Goal: Task Accomplishment & Management: Use online tool/utility

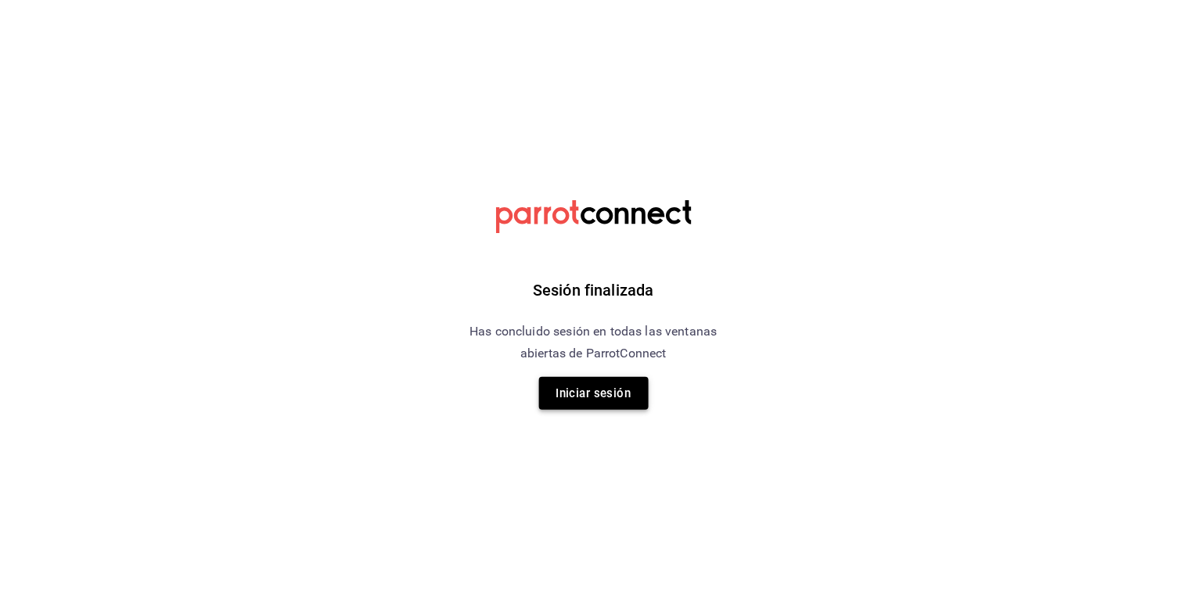
click at [433, 74] on button "Iniciar sesión" at bounding box center [594, 393] width 110 height 33
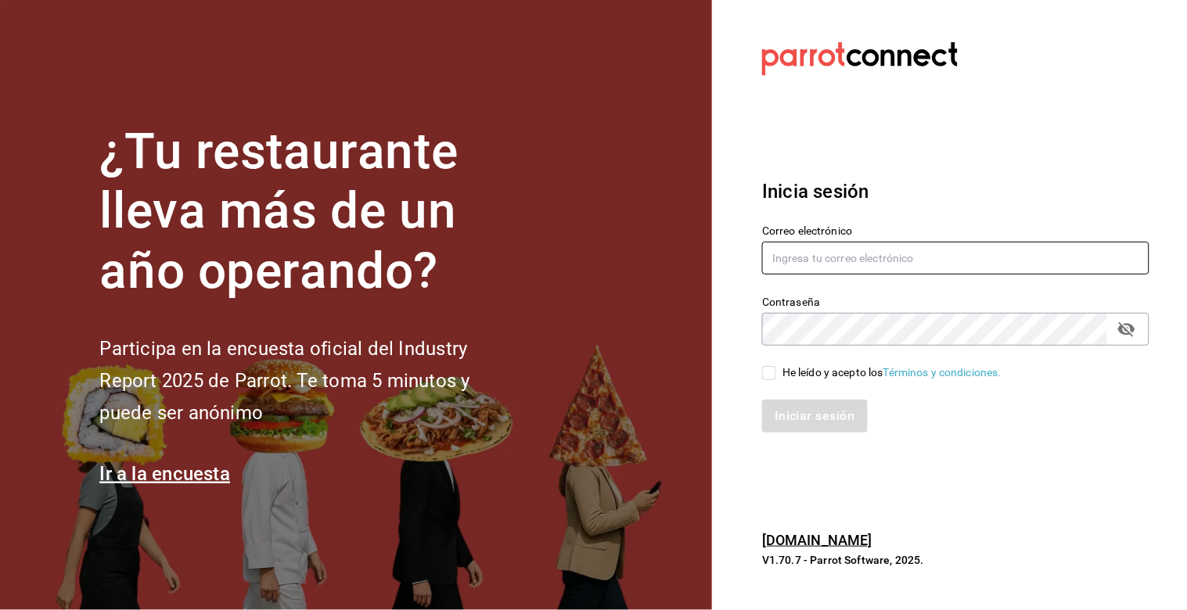
type input "erik.juarez@costeno.com"
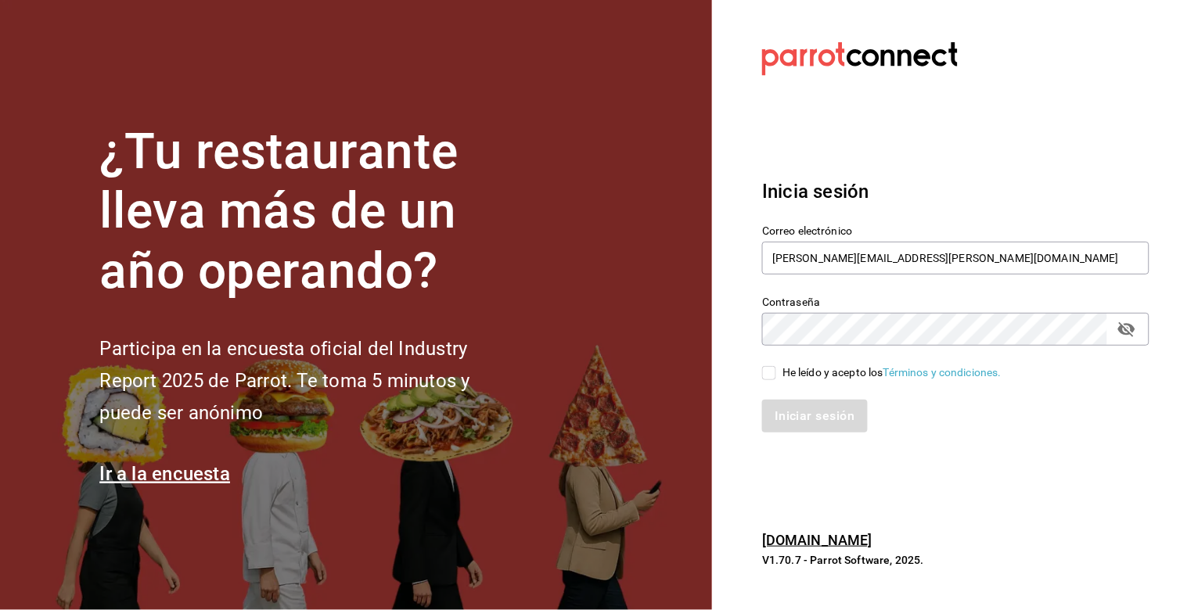
click at [433, 74] on input "He leído y acepto los Términos y condiciones." at bounding box center [769, 373] width 14 height 14
checkbox input "true"
click at [433, 74] on button "Iniciar sesión" at bounding box center [815, 416] width 106 height 33
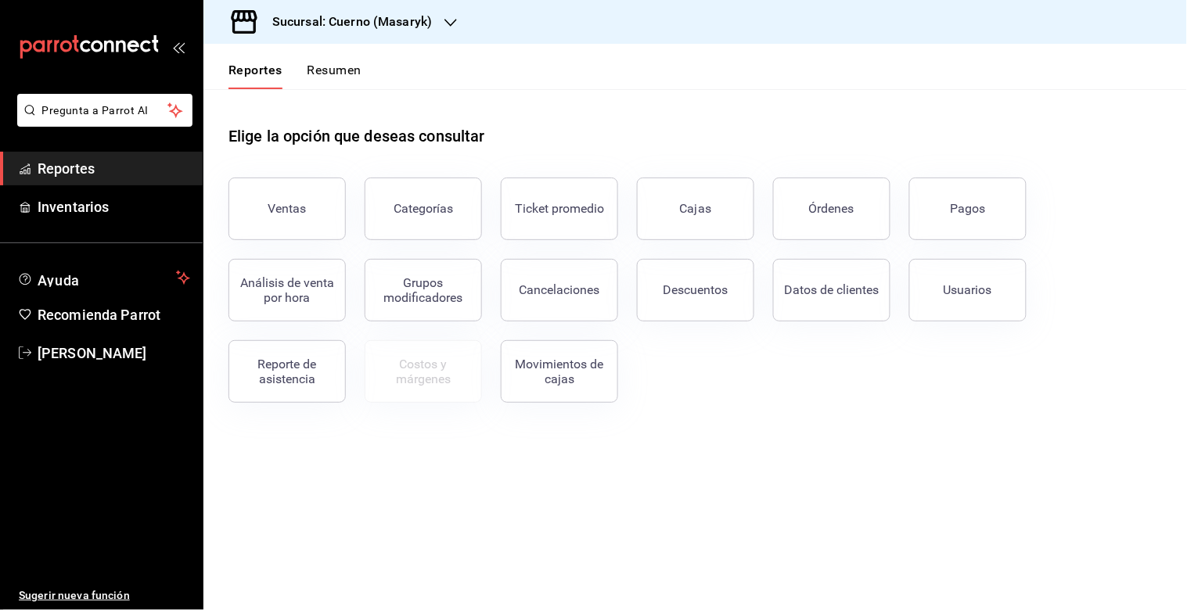
click at [444, 17] on icon "button" at bounding box center [450, 22] width 13 height 13
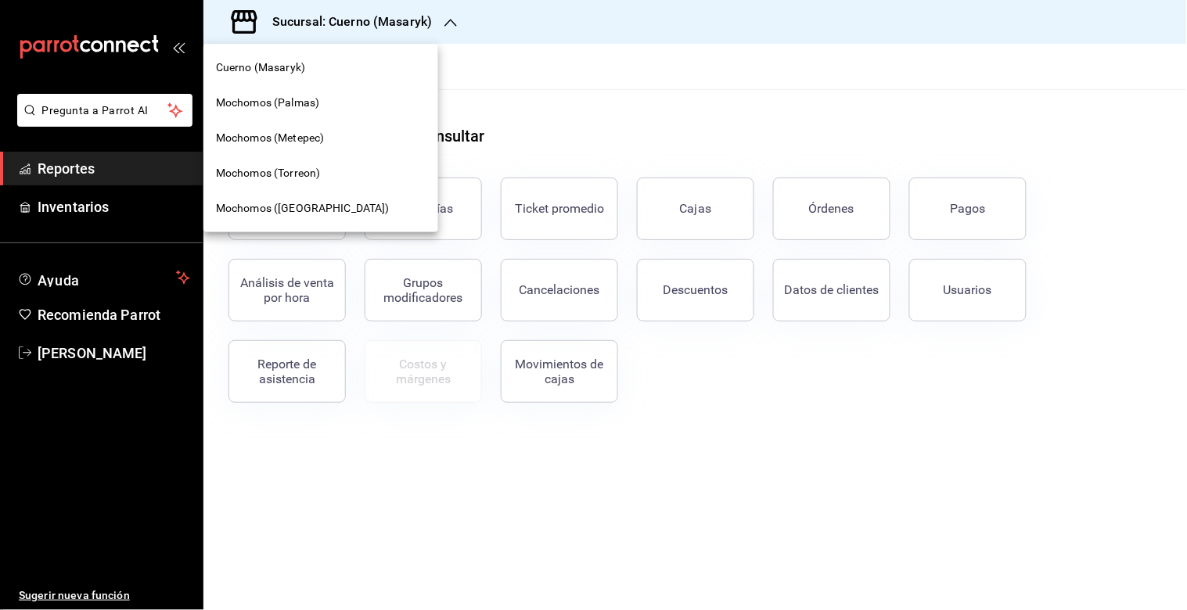
click at [270, 173] on span "Mochomos (Torreon)" at bounding box center [268, 173] width 104 height 16
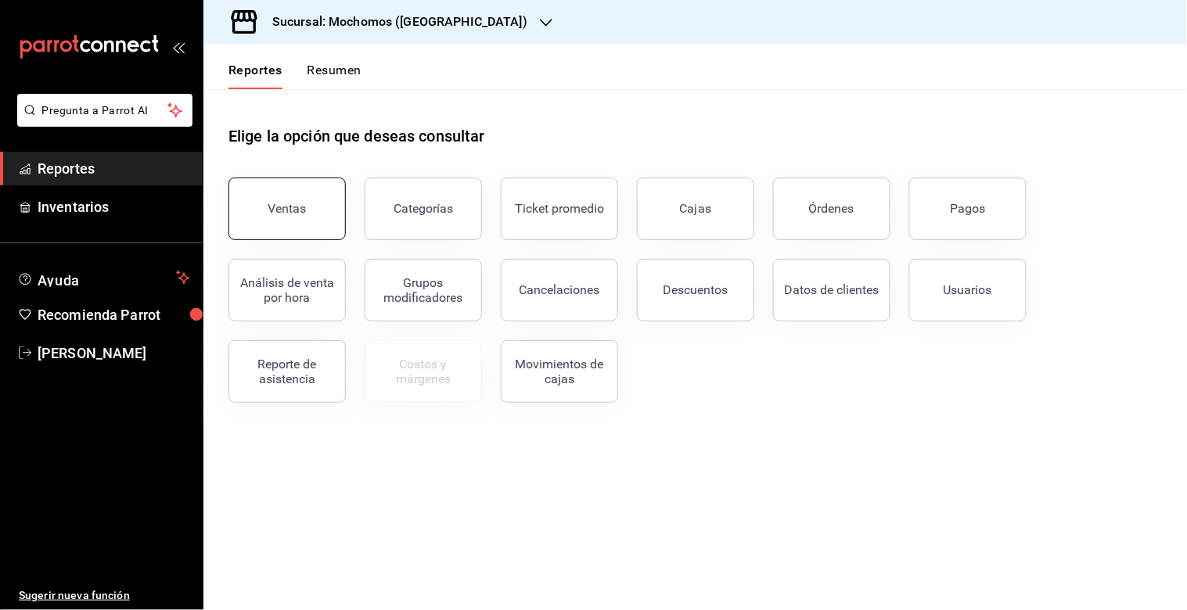
click at [263, 224] on button "Ventas" at bounding box center [286, 209] width 117 height 63
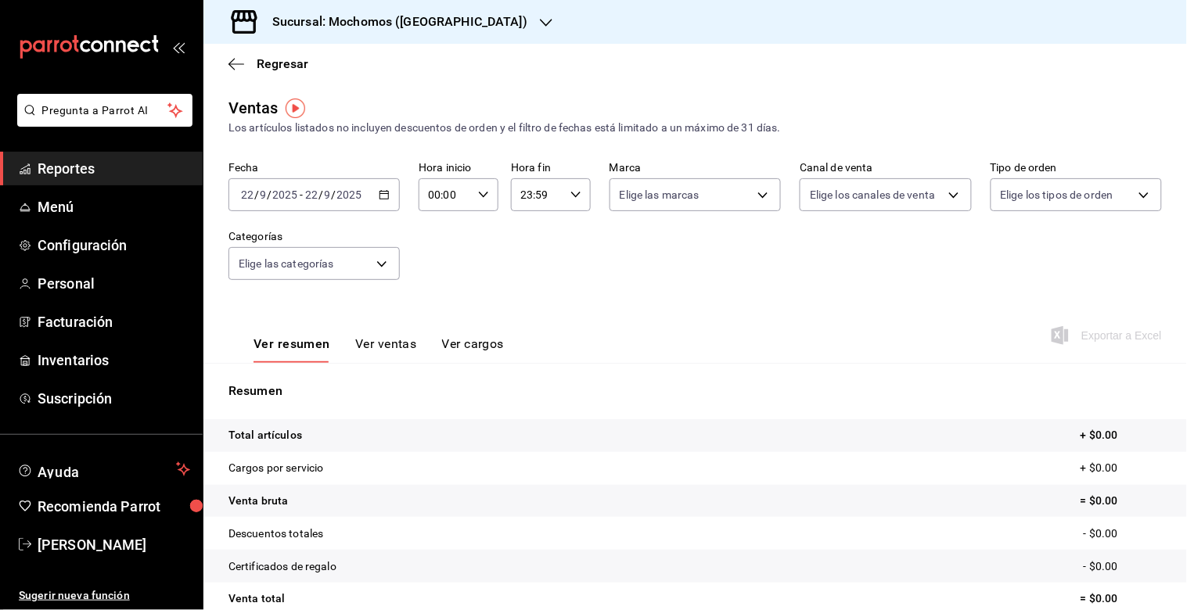
click at [380, 194] on \(Stroke\) "button" at bounding box center [384, 195] width 9 height 9
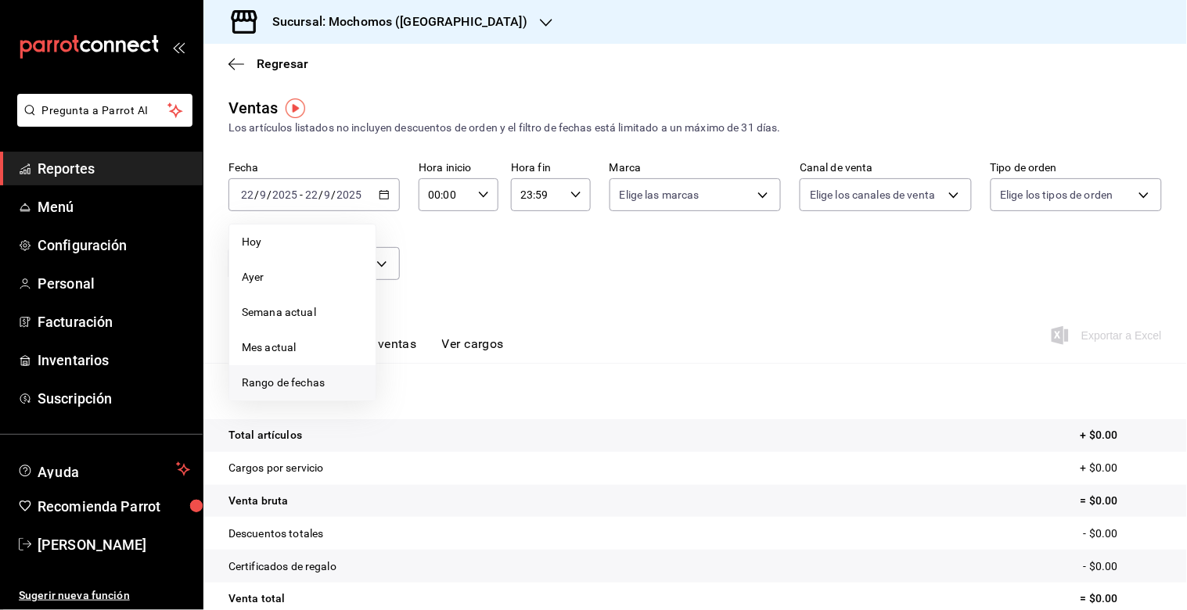
click at [292, 382] on span "Rango de fechas" at bounding box center [302, 383] width 121 height 16
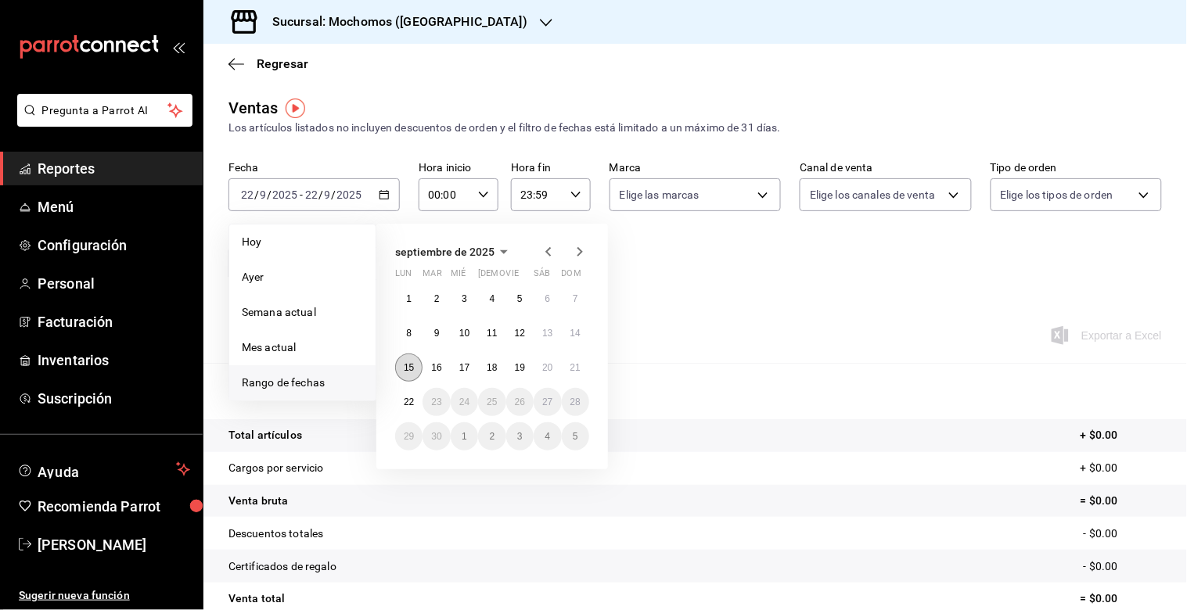
click at [405, 371] on abbr "15" at bounding box center [409, 367] width 10 height 11
click at [405, 401] on abbr "22" at bounding box center [409, 402] width 10 height 11
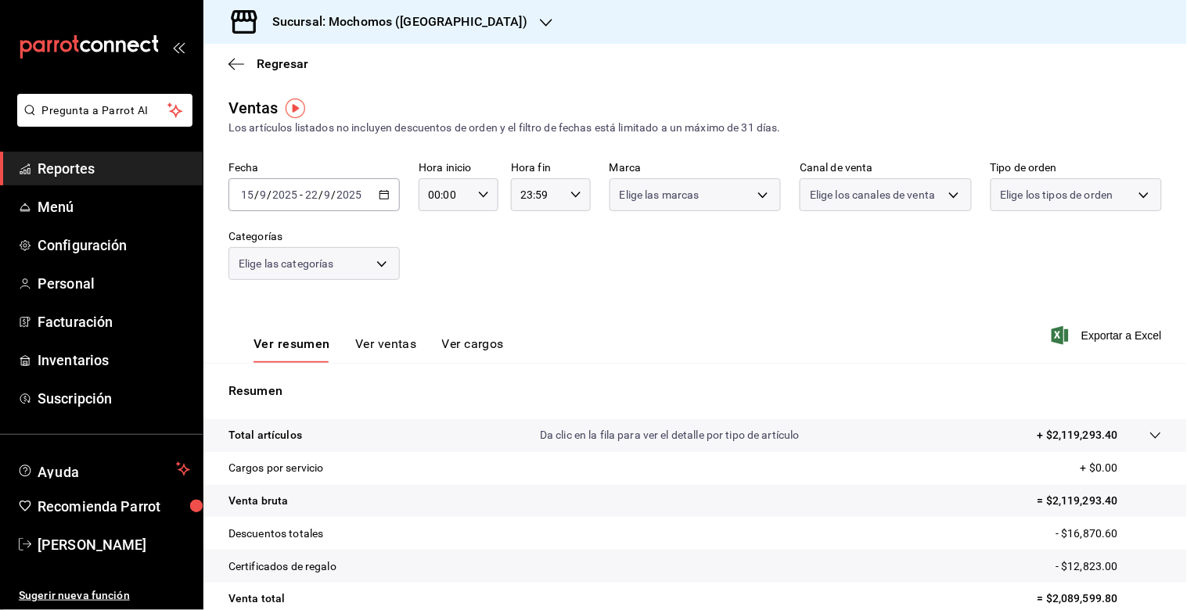
click at [481, 193] on icon "button" at bounding box center [483, 194] width 11 height 11
click at [437, 284] on span "05" at bounding box center [436, 290] width 14 height 13
type input "05:00"
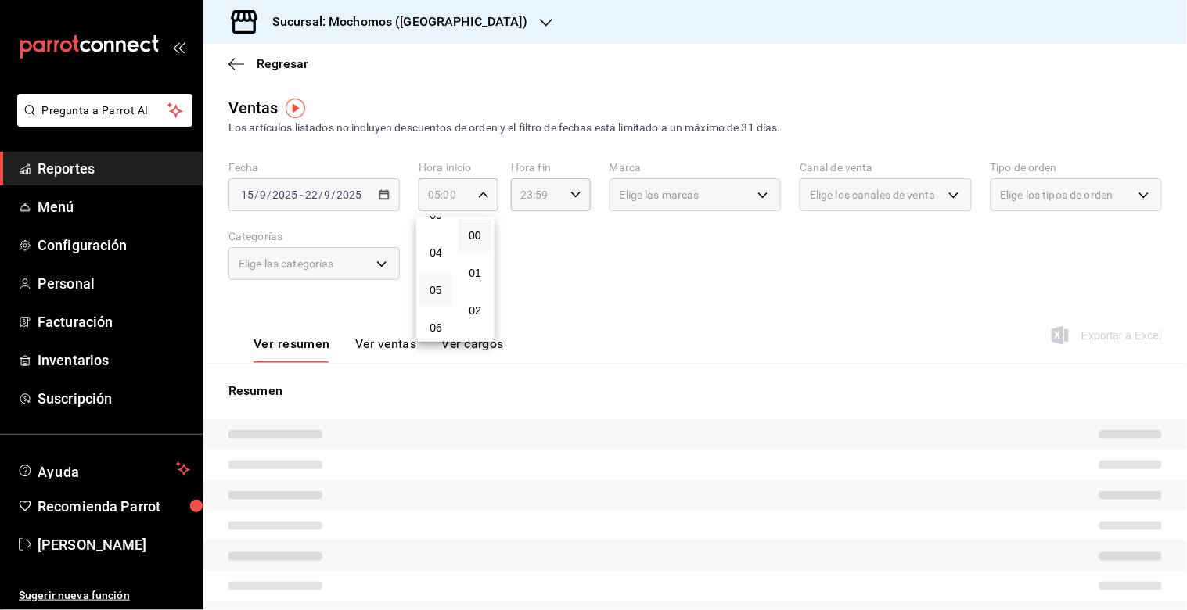
click at [567, 192] on div at bounding box center [593, 305] width 1187 height 610
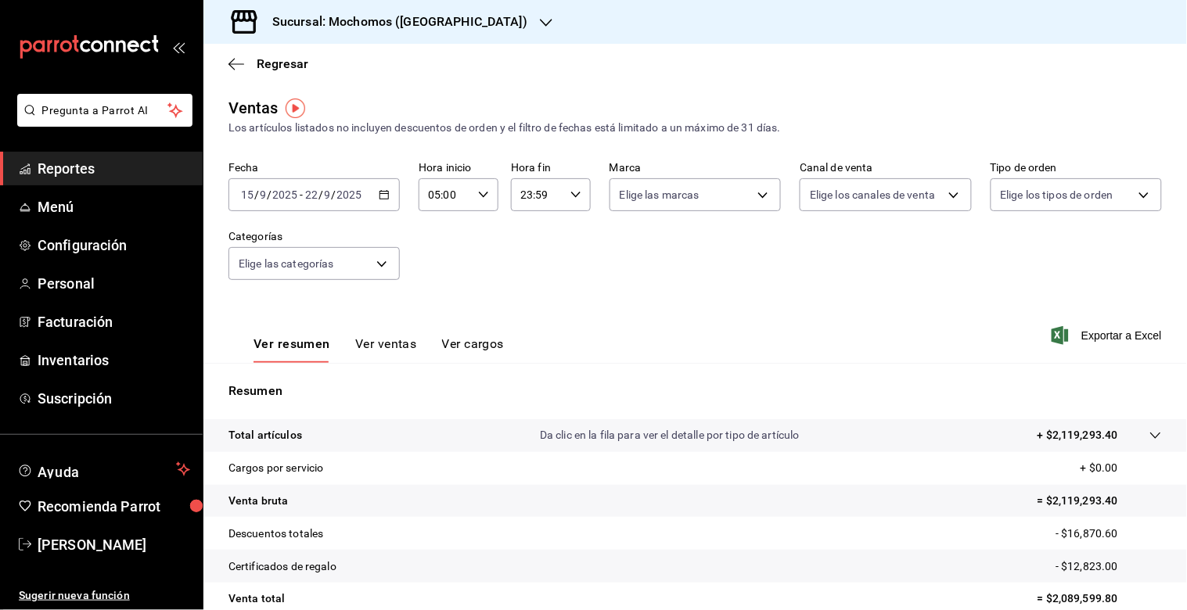
click at [570, 193] on icon "button" at bounding box center [575, 194] width 11 height 11
click at [559, 189] on div "00 01 02 03 04 05 06 07 08 09 10 11 12 13 14 15 16 17 18 19 20 21 22 23 00 01 0…" at bounding box center [593, 308] width 1187 height 606
click at [526, 334] on span "05" at bounding box center [527, 337] width 14 height 13
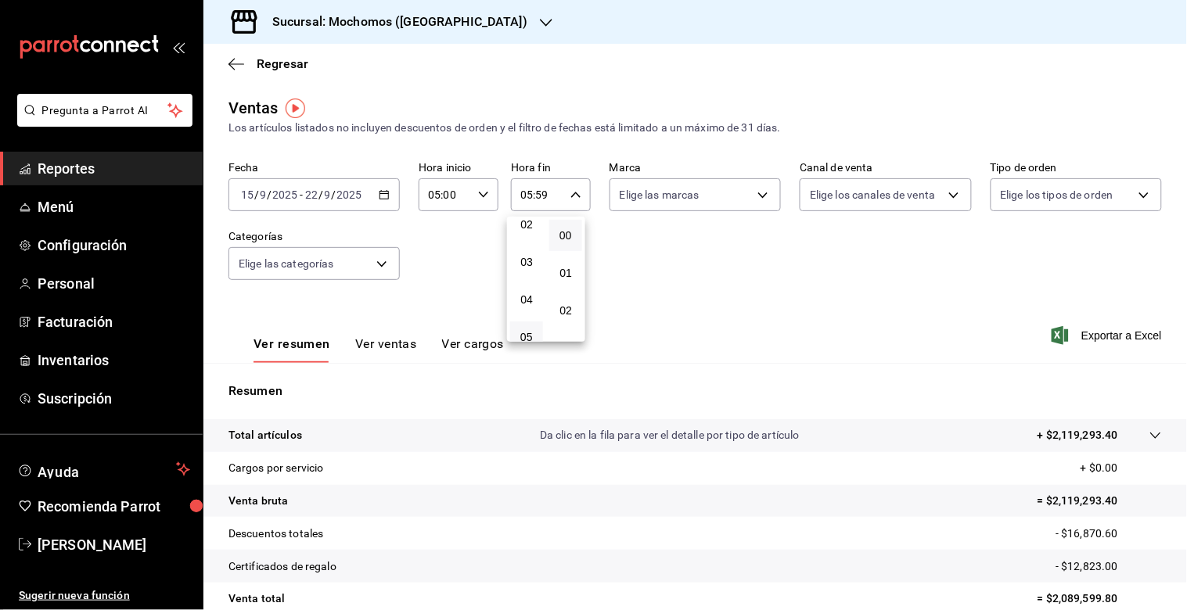
click at [574, 232] on button "00" at bounding box center [565, 235] width 33 height 31
type input "05:00"
click at [674, 275] on div at bounding box center [593, 305] width 1187 height 610
click at [1089, 333] on span "Exportar a Excel" at bounding box center [1108, 335] width 107 height 19
drag, startPoint x: 695, startPoint y: 520, endPoint x: 505, endPoint y: 644, distance: 226.6
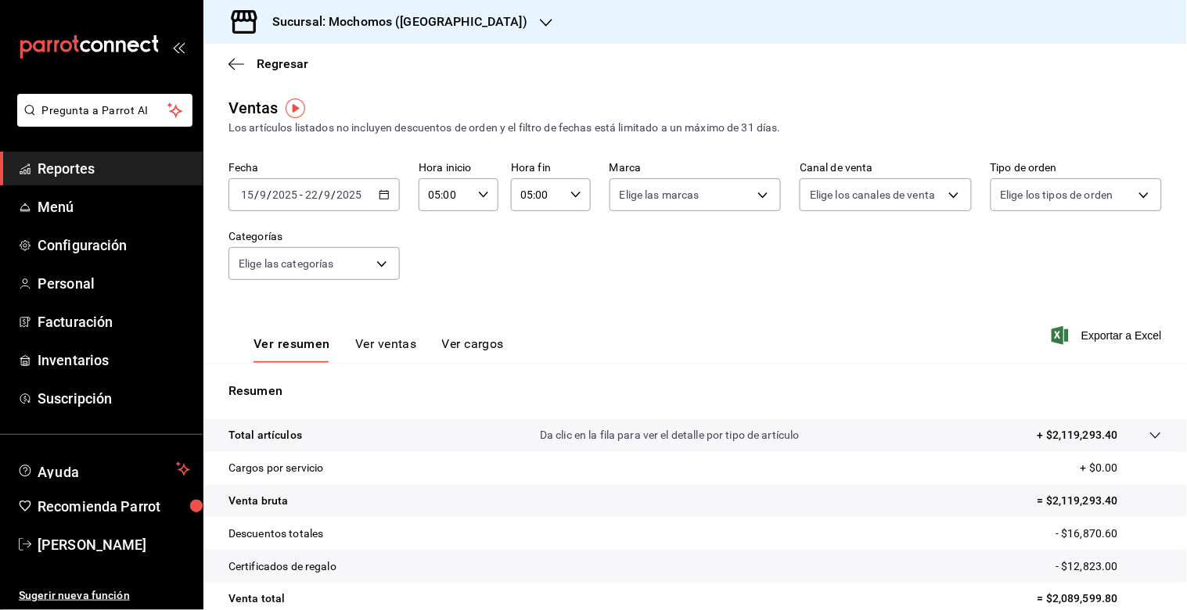
click at [505, 610] on html "Pregunta a Parrot AI Reportes Menú Configuración Personal Facturación Inventari…" at bounding box center [593, 305] width 1187 height 610
